Goal: Information Seeking & Learning: Check status

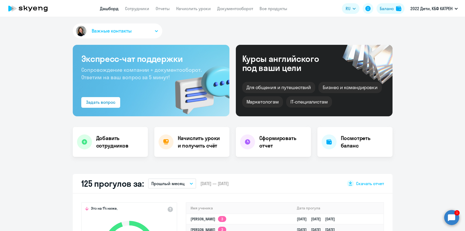
select select "30"
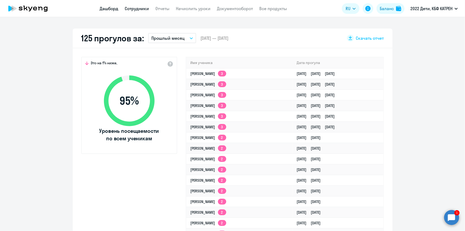
click at [128, 8] on link "Сотрудники" at bounding box center [137, 8] width 24 height 5
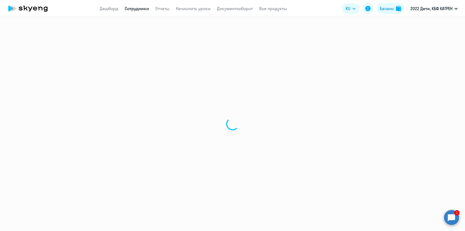
select select "30"
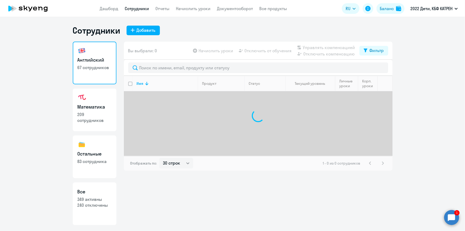
click at [92, 206] on p "240 отключены" at bounding box center [95, 205] width 34 height 6
select select "30"
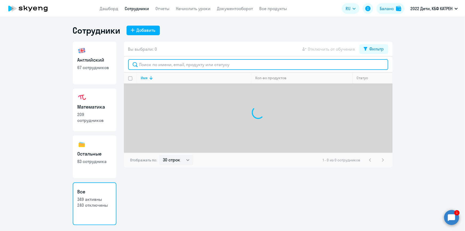
click at [181, 65] on input "text" at bounding box center [258, 64] width 260 height 11
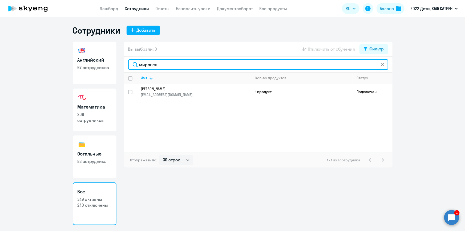
type input "миронен"
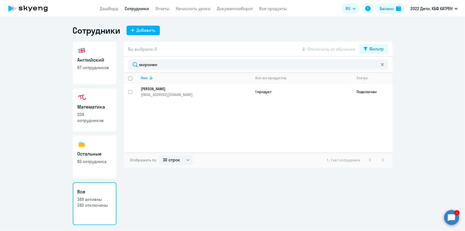
click at [149, 91] on link "[PERSON_NAME] [PERSON_NAME][EMAIL_ADDRESS][DOMAIN_NAME]" at bounding box center [196, 91] width 110 height 11
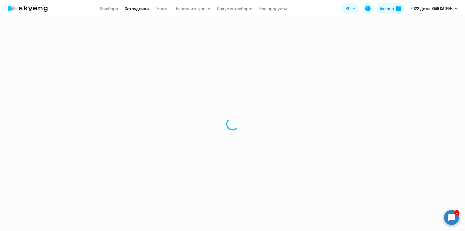
select select "others"
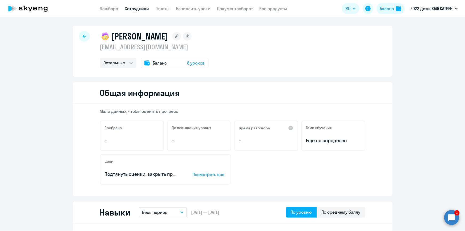
select select "30"
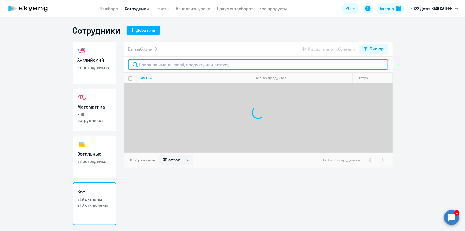
click at [155, 65] on input "text" at bounding box center [258, 64] width 260 height 11
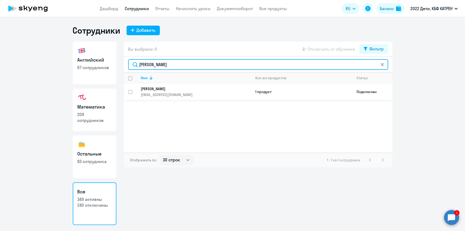
type input "[PERSON_NAME]"
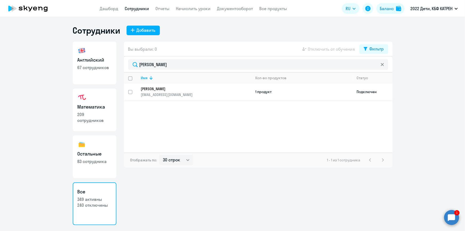
click at [157, 87] on p "[PERSON_NAME]" at bounding box center [192, 88] width 103 height 5
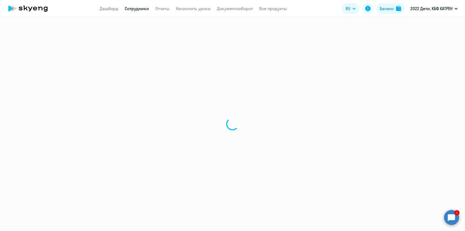
select select "others"
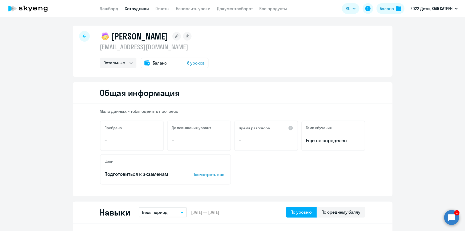
click at [129, 11] on link "Сотрудники" at bounding box center [137, 8] width 24 height 5
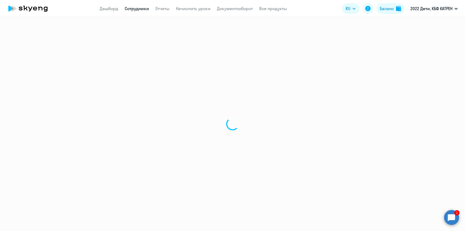
select select "30"
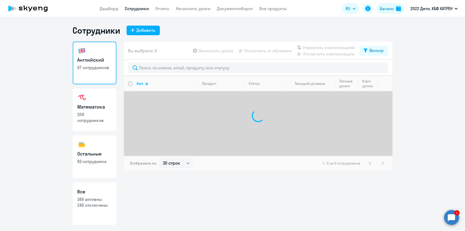
drag, startPoint x: 88, startPoint y: 210, endPoint x: 119, endPoint y: 164, distance: 54.8
click at [89, 209] on link "Все 349 активны 240 отключены" at bounding box center [95, 203] width 44 height 43
select select "30"
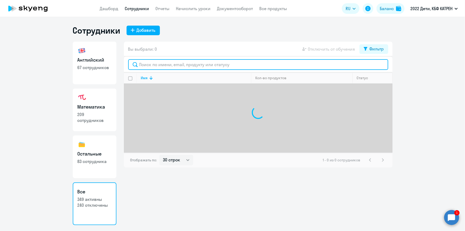
click at [167, 64] on input "text" at bounding box center [258, 64] width 260 height 11
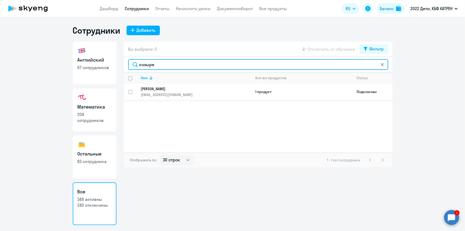
type input "козыре"
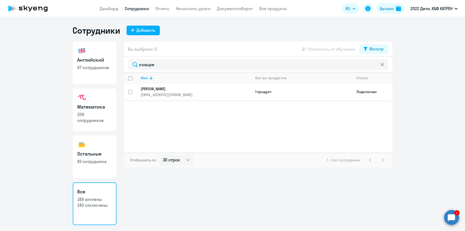
click at [158, 88] on p "[PERSON_NAME]" at bounding box center [192, 88] width 103 height 5
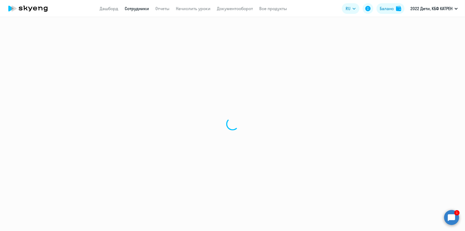
select select "math"
select select "30"
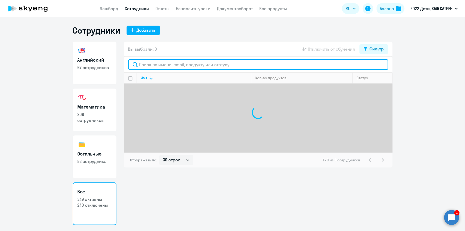
click at [165, 65] on input "text" at bounding box center [258, 64] width 260 height 11
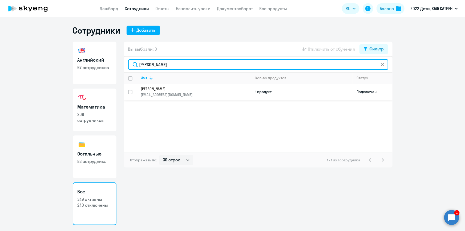
type input "[PERSON_NAME]"
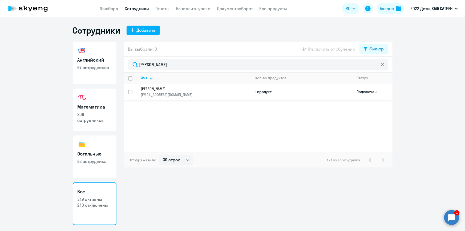
click at [162, 91] on link "[PERSON_NAME] [EMAIL_ADDRESS][DOMAIN_NAME]" at bounding box center [196, 91] width 110 height 11
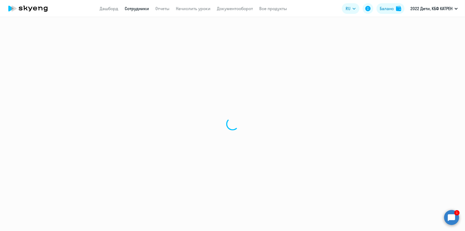
select select "math"
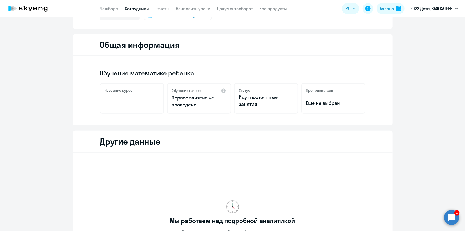
scroll to position [121, 0]
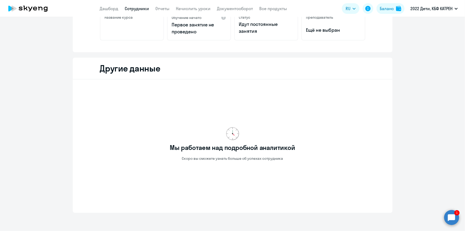
click at [139, 7] on link "Сотрудники" at bounding box center [137, 8] width 24 height 5
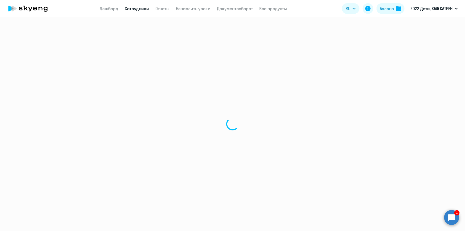
select select "30"
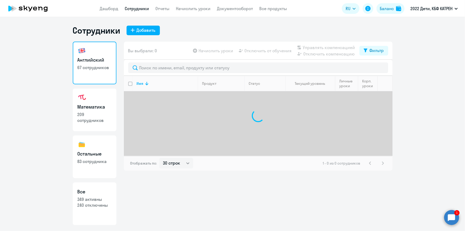
drag, startPoint x: 90, startPoint y: 195, endPoint x: 106, endPoint y: 176, distance: 24.8
click at [91, 195] on link "Все 349 активны 240 отключены" at bounding box center [95, 203] width 44 height 43
select select "30"
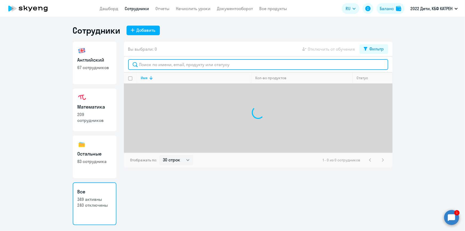
click at [169, 65] on input "text" at bounding box center [258, 64] width 260 height 11
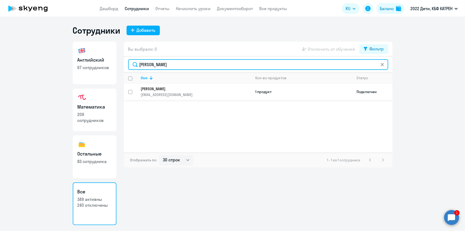
type input "[PERSON_NAME]"
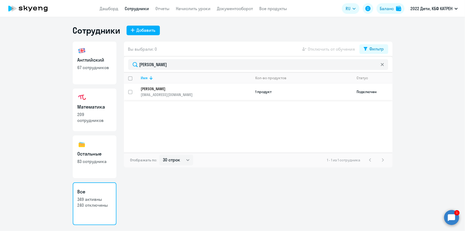
click at [161, 91] on p "[PERSON_NAME]" at bounding box center [192, 88] width 103 height 5
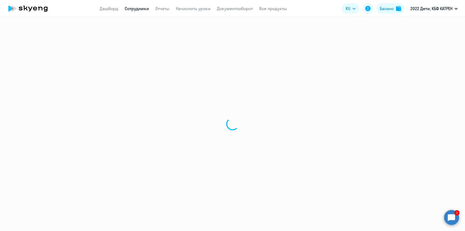
select select "english"
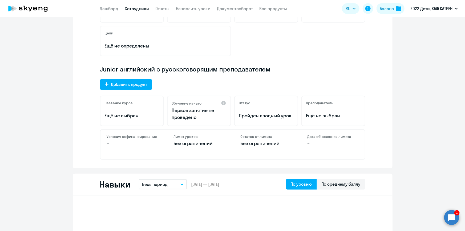
scroll to position [121, 0]
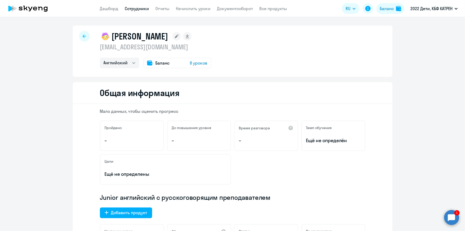
select select "30"
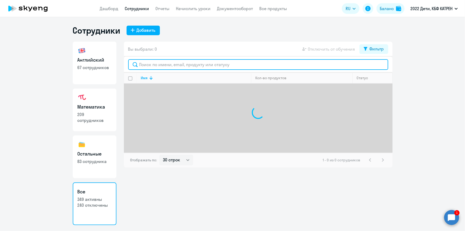
click at [157, 66] on input "text" at bounding box center [258, 64] width 260 height 11
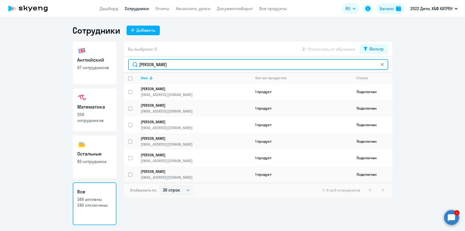
type input "[PERSON_NAME]"
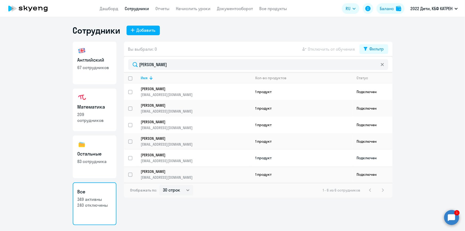
click at [167, 153] on p "[PERSON_NAME]" at bounding box center [192, 154] width 103 height 5
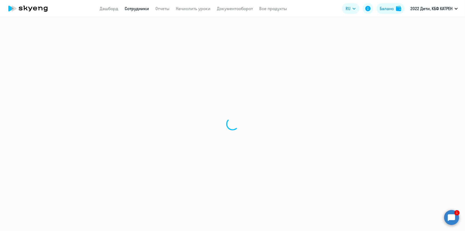
select select "math"
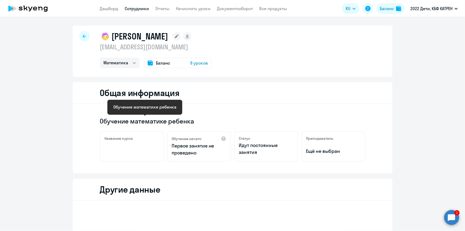
scroll to position [121, 0]
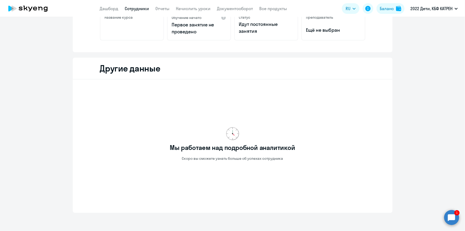
click at [454, 218] on circle at bounding box center [451, 217] width 15 height 15
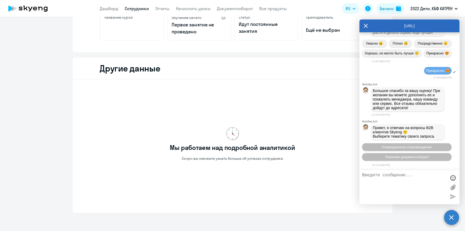
scroll to position [21394, 0]
click at [138, 9] on link "Сотрудники" at bounding box center [137, 8] width 24 height 5
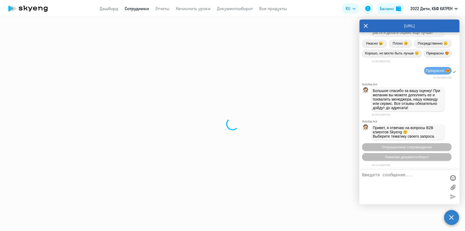
select select "30"
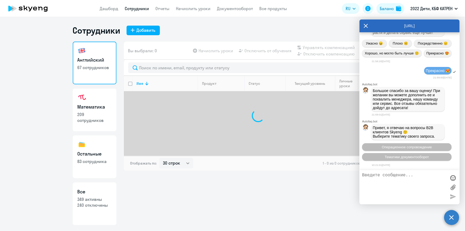
drag, startPoint x: 100, startPoint y: 204, endPoint x: 131, endPoint y: 171, distance: 44.9
click at [101, 203] on p "240 отключены" at bounding box center [95, 205] width 34 height 6
select select "30"
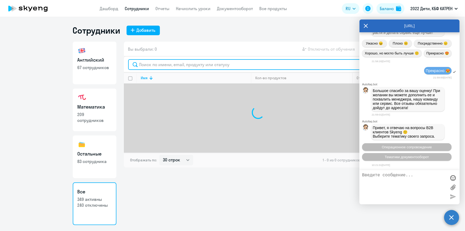
click at [170, 65] on input "text" at bounding box center [258, 64] width 260 height 11
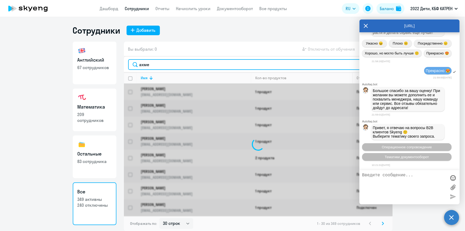
type input "ахмет"
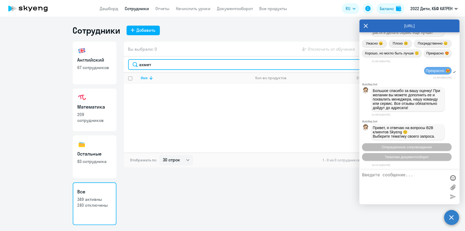
drag, startPoint x: 157, startPoint y: 63, endPoint x: 122, endPoint y: 65, distance: 35.2
click at [122, 65] on div "Английский 67 сотрудников Математика 209 сотрудников Остальные 83 сотрудника Вс…" at bounding box center [233, 133] width 320 height 183
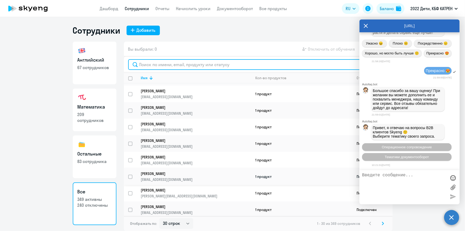
scroll to position [97, 0]
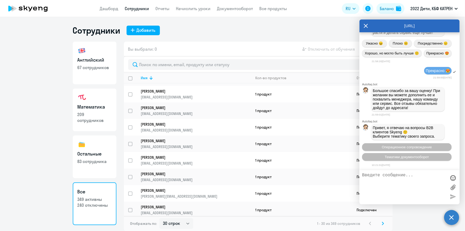
click at [133, 7] on link "Сотрудники" at bounding box center [137, 8] width 24 height 5
select select "30"
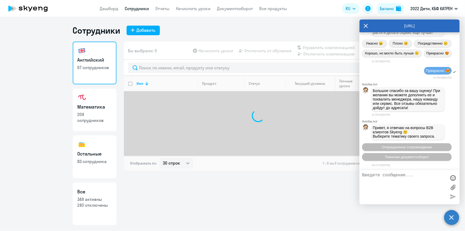
click at [365, 26] on icon at bounding box center [366, 25] width 4 height 13
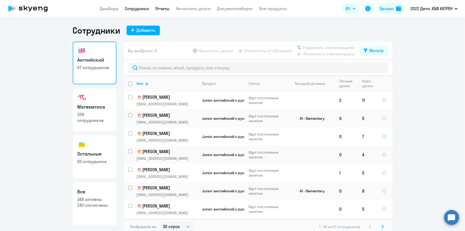
click at [162, 9] on link "Отчеты" at bounding box center [163, 8] width 14 height 5
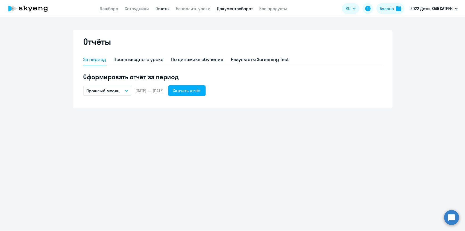
click at [238, 8] on link "Документооборот" at bounding box center [235, 8] width 36 height 5
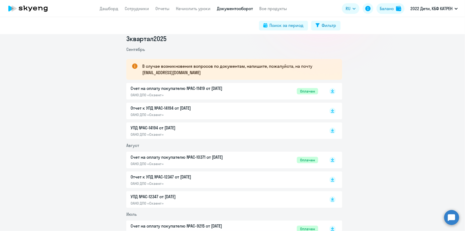
scroll to position [72, 0]
click at [186, 107] on p "Отчет к УПД №AC-14194 от [DATE]" at bounding box center [187, 108] width 112 height 6
click at [134, 8] on link "Сотрудники" at bounding box center [137, 8] width 24 height 5
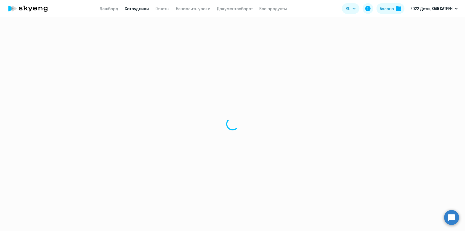
select select "30"
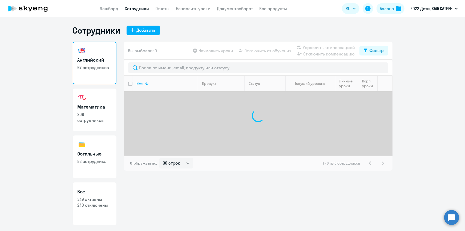
click at [104, 200] on p "349 активны" at bounding box center [95, 199] width 34 height 6
select select "30"
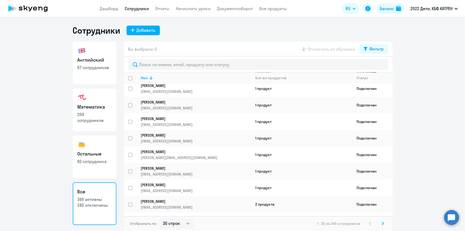
scroll to position [351, 0]
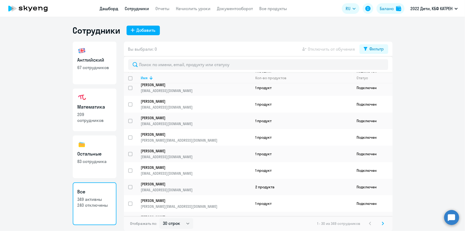
click at [106, 8] on link "Дашборд" at bounding box center [109, 8] width 19 height 5
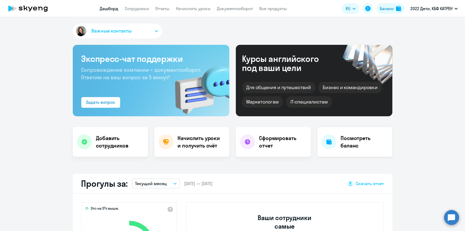
scroll to position [97, 0]
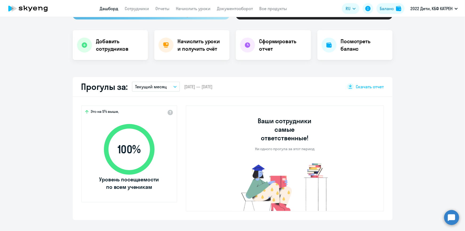
click at [173, 86] on icon "button" at bounding box center [174, 87] width 3 height 2
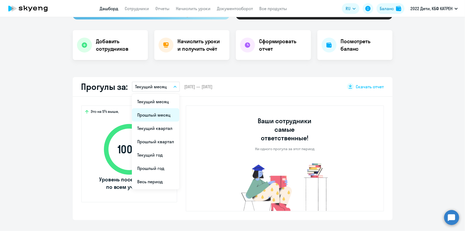
click at [150, 113] on li "Прошлый месяц" at bounding box center [155, 114] width 47 height 13
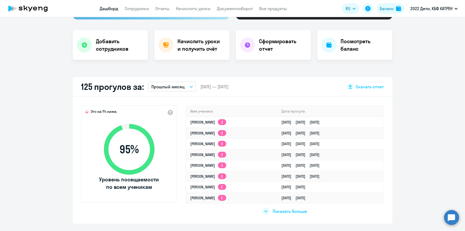
select select "30"
click at [300, 211] on span "Показать больше" at bounding box center [290, 211] width 34 height 6
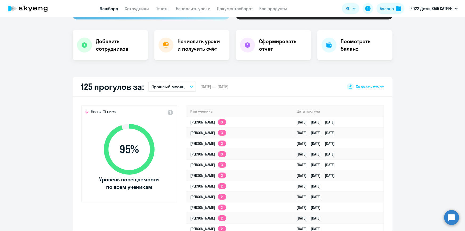
scroll to position [169, 0]
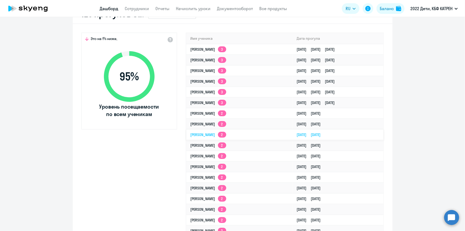
click at [301, 133] on link "[DATE] [DATE]" at bounding box center [311, 134] width 28 height 5
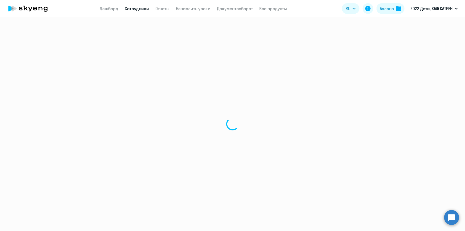
select select "english"
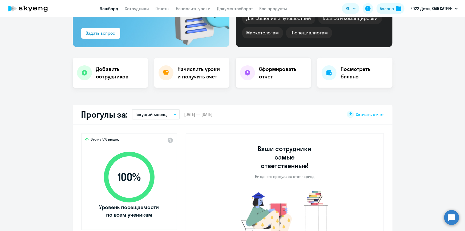
scroll to position [24, 0]
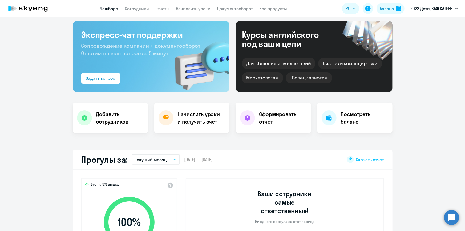
click at [173, 159] on icon "button" at bounding box center [174, 159] width 3 height 2
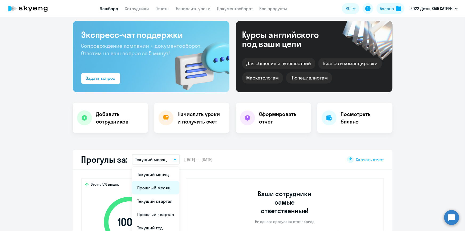
click at [154, 185] on li "Прошлый месяц" at bounding box center [155, 187] width 47 height 13
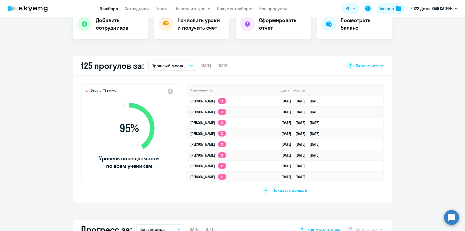
scroll to position [218, 0]
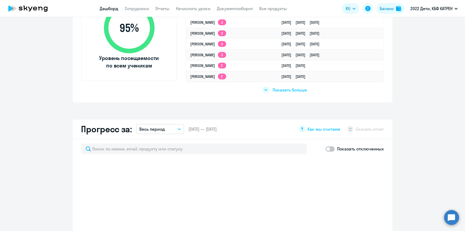
select select "30"
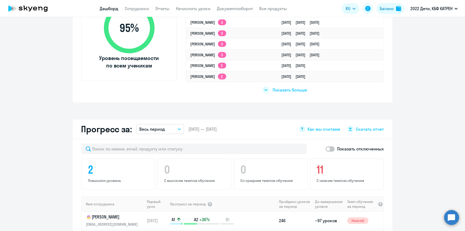
click at [276, 91] on span "Показать больше" at bounding box center [290, 90] width 34 height 6
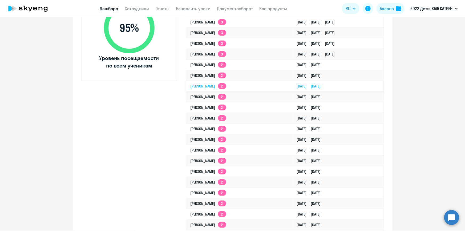
click at [226, 85] on link "[PERSON_NAME] 2" at bounding box center [208, 86] width 36 height 5
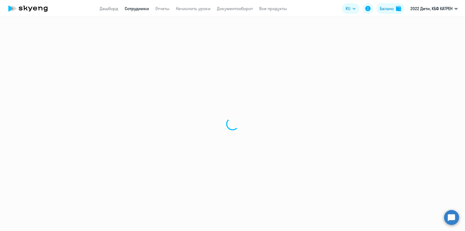
select select "english"
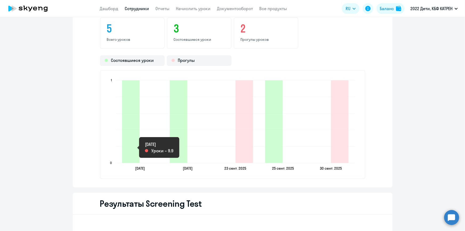
scroll to position [678, 0]
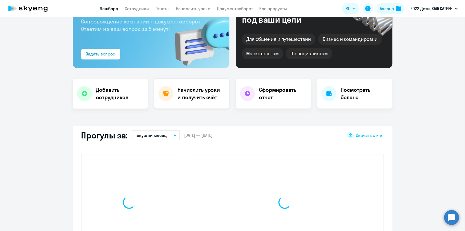
scroll to position [86, 0]
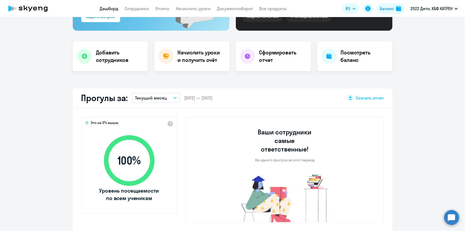
click at [168, 98] on button "Текущий месяц" at bounding box center [156, 98] width 48 height 10
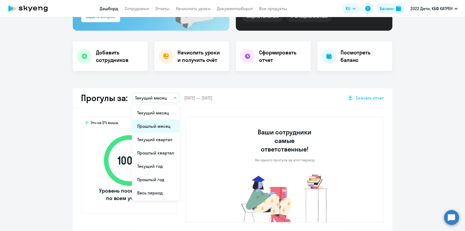
click at [155, 123] on li "Прошлый месяц" at bounding box center [155, 125] width 47 height 13
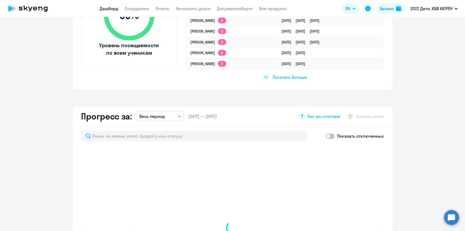
scroll to position [231, 0]
click at [281, 80] on div "Показать больше" at bounding box center [284, 76] width 44 height 7
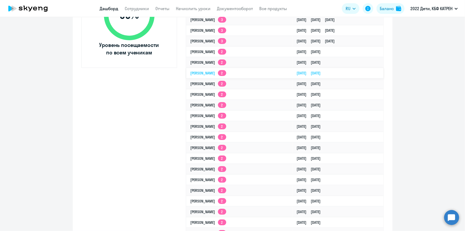
select select "30"
